Goal: Book appointment/travel/reservation

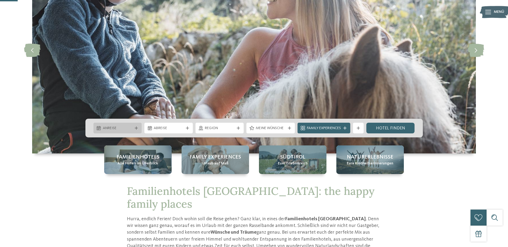
click at [138, 126] on div "Anreise" at bounding box center [117, 128] width 48 height 11
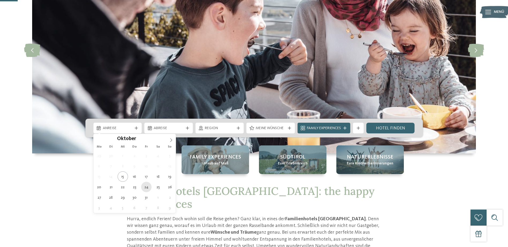
type div "24.10.2025"
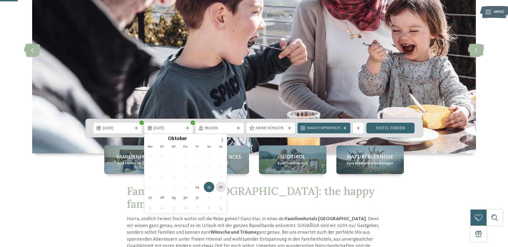
type div "26.10.2025"
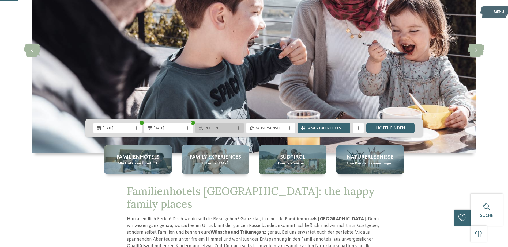
click at [231, 127] on span "Region" at bounding box center [220, 128] width 30 height 5
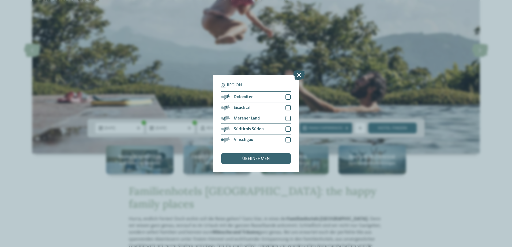
click at [299, 75] on icon at bounding box center [299, 74] width 12 height 9
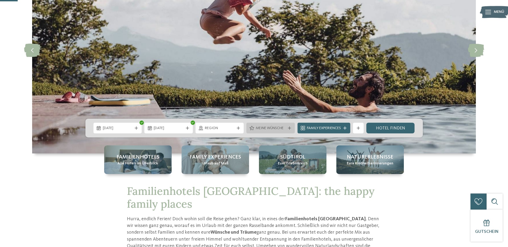
click at [274, 129] on span "Meine Wünsche" at bounding box center [271, 128] width 30 height 5
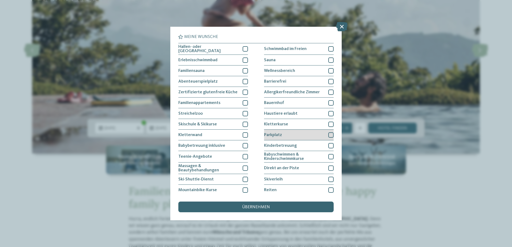
click at [314, 134] on div "Parkplatz" at bounding box center [299, 135] width 70 height 11
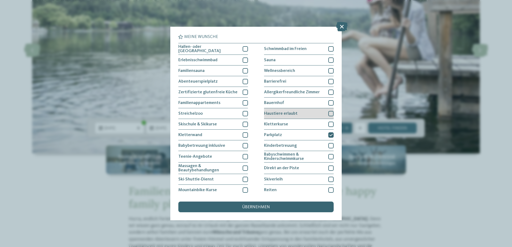
click at [315, 115] on div "Haustiere erlaubt" at bounding box center [299, 113] width 70 height 11
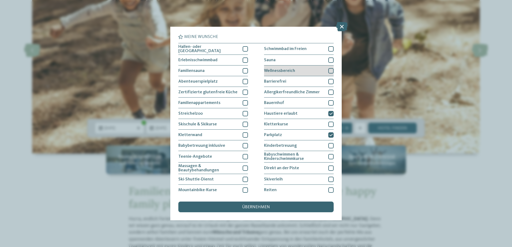
click at [315, 72] on div "Wellnessbereich" at bounding box center [299, 71] width 70 height 11
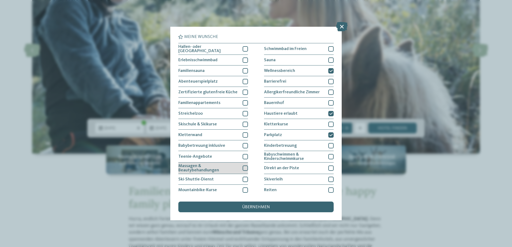
click at [238, 163] on div "Massagen & Beautybehandlungen" at bounding box center [213, 169] width 70 height 12
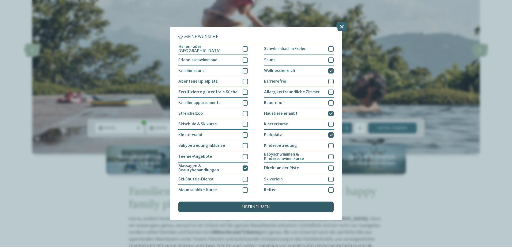
click at [266, 206] on span "übernehmen" at bounding box center [256, 207] width 28 height 4
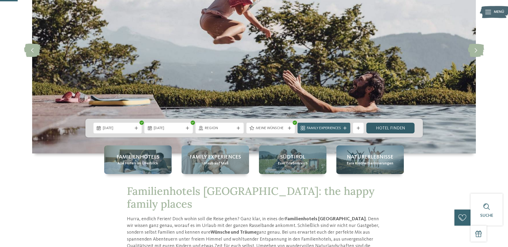
click at [378, 128] on link "Hotel finden" at bounding box center [390, 128] width 48 height 11
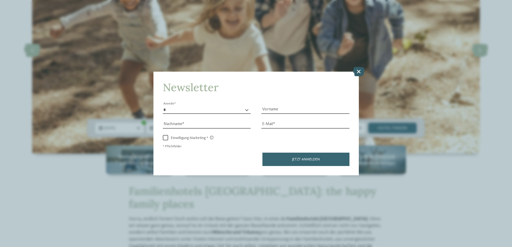
click at [356, 72] on icon at bounding box center [359, 71] width 12 height 9
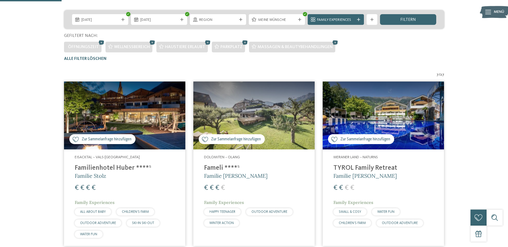
scroll to position [20, 0]
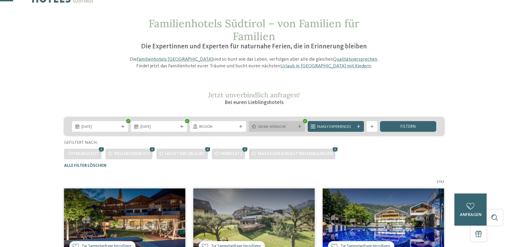
click at [284, 128] on span "Meine Wünsche" at bounding box center [276, 126] width 37 height 5
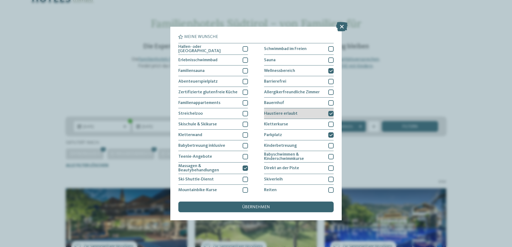
click at [329, 112] on icon at bounding box center [330, 113] width 3 height 3
click at [287, 205] on div "übernehmen" at bounding box center [255, 207] width 155 height 11
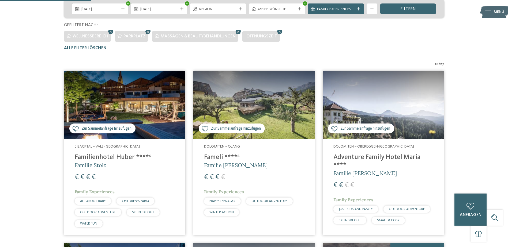
scroll to position [122, 0]
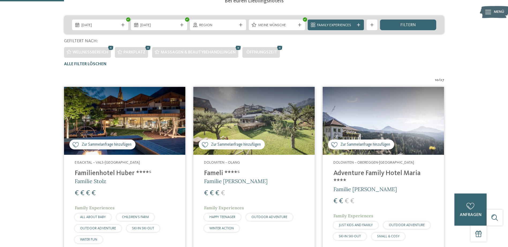
click at [368, 122] on img at bounding box center [383, 121] width 121 height 68
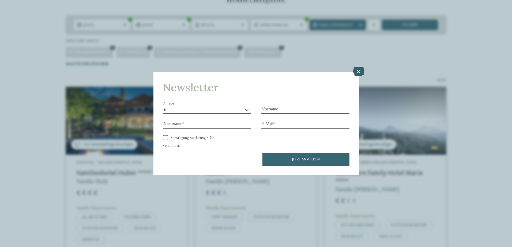
click at [363, 73] on icon at bounding box center [359, 71] width 12 height 9
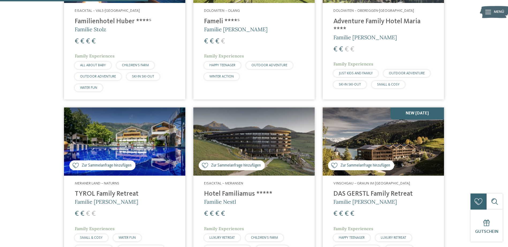
scroll to position [283, 0]
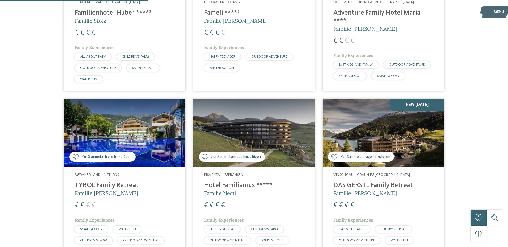
click at [351, 128] on img at bounding box center [383, 133] width 121 height 68
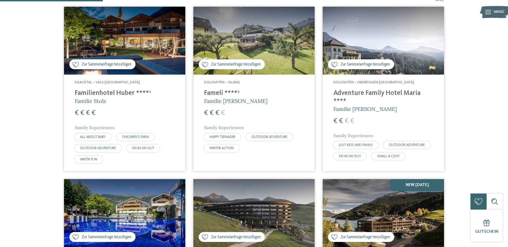
scroll to position [176, 0]
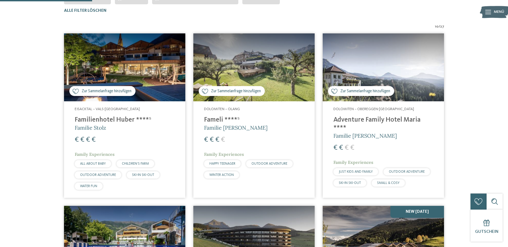
click at [145, 113] on div "Eisacktal – Vals-Mühlbach Familienhotel Huber ****ˢ Familie Stolz € € € € Famil…" at bounding box center [124, 149] width 121 height 96
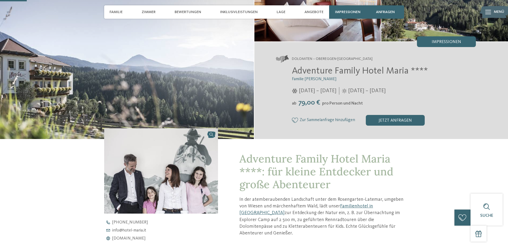
scroll to position [134, 0]
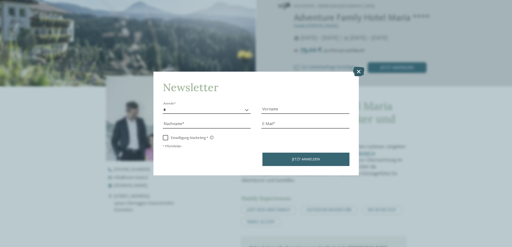
click at [354, 72] on icon at bounding box center [359, 71] width 12 height 9
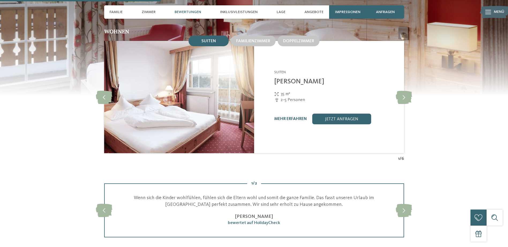
scroll to position [535, 0]
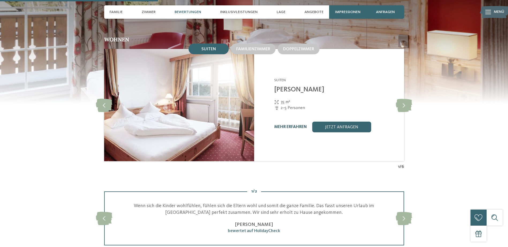
click at [297, 125] on link "mehr erfahren" at bounding box center [290, 127] width 33 height 4
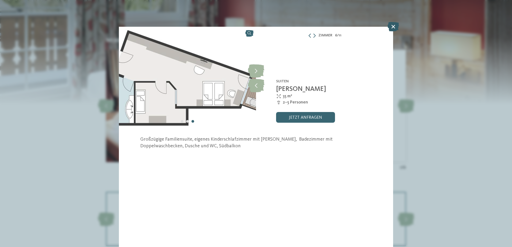
click at [391, 27] on icon at bounding box center [393, 26] width 12 height 9
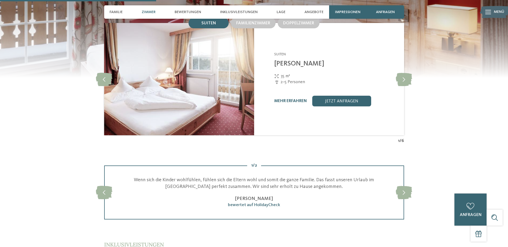
scroll to position [509, 0]
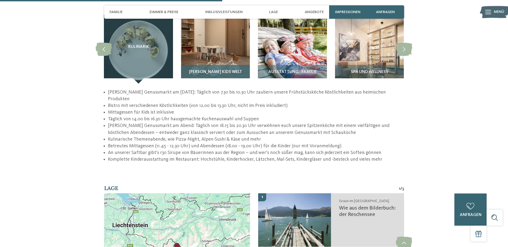
scroll to position [883, 0]
